Goal: Task Accomplishment & Management: Manage account settings

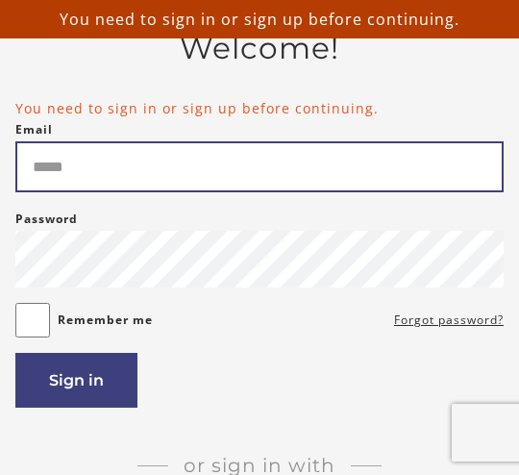
click at [384, 172] on input "Email" at bounding box center [259, 166] width 488 height 51
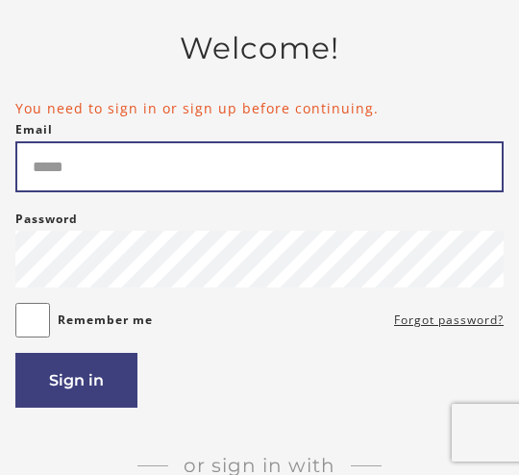
click at [328, 157] on input "Email" at bounding box center [259, 166] width 488 height 51
type input "**********"
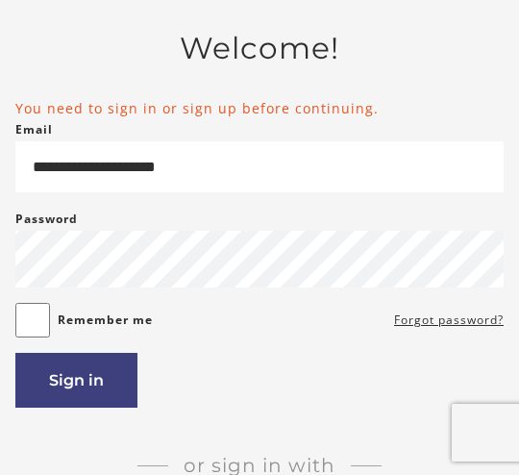
click at [120, 392] on button "Sign in" at bounding box center [76, 380] width 122 height 55
click at [108, 385] on button "Sign in" at bounding box center [76, 380] width 122 height 55
click at [111, 394] on button "Sign in" at bounding box center [76, 380] width 122 height 55
click at [120, 384] on button "Sign in" at bounding box center [76, 380] width 122 height 55
